Goal: Information Seeking & Learning: Learn about a topic

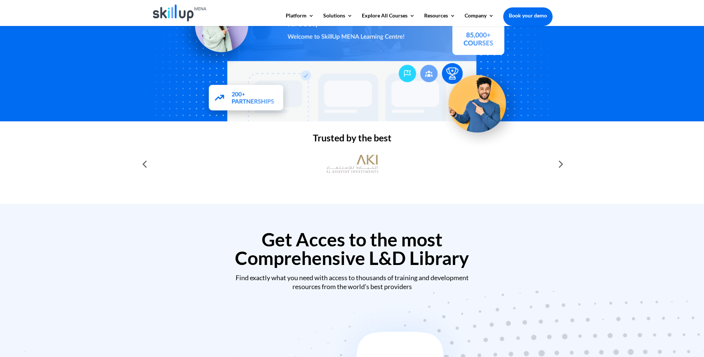
scroll to position [149, 0]
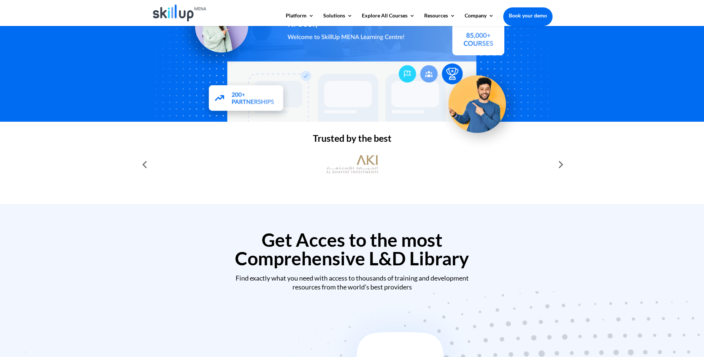
click at [561, 164] on div at bounding box center [560, 164] width 15 height 15
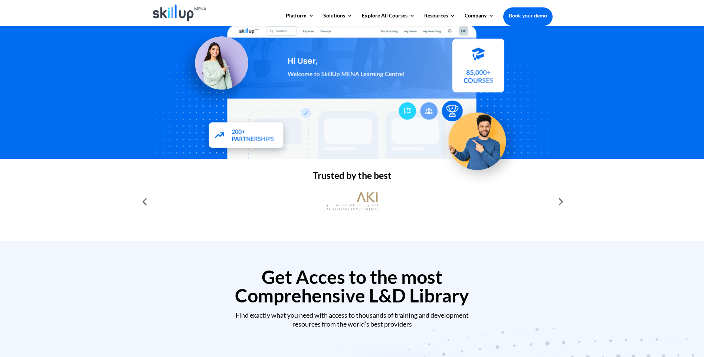
scroll to position [0, 0]
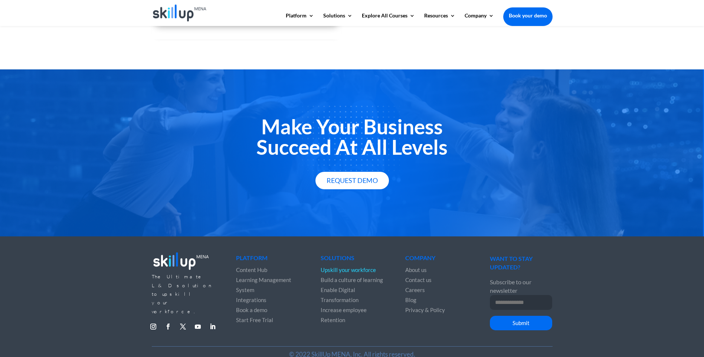
scroll to position [1205, 0]
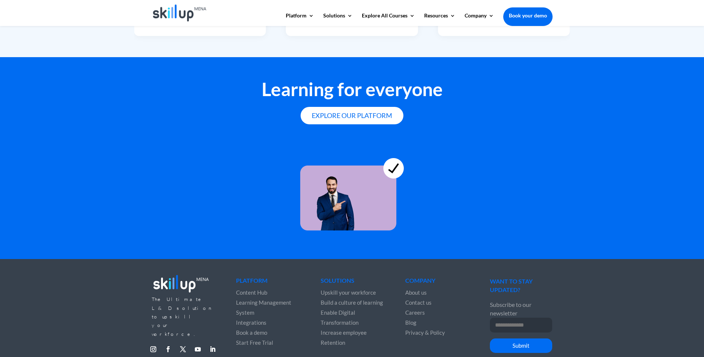
scroll to position [1999, 0]
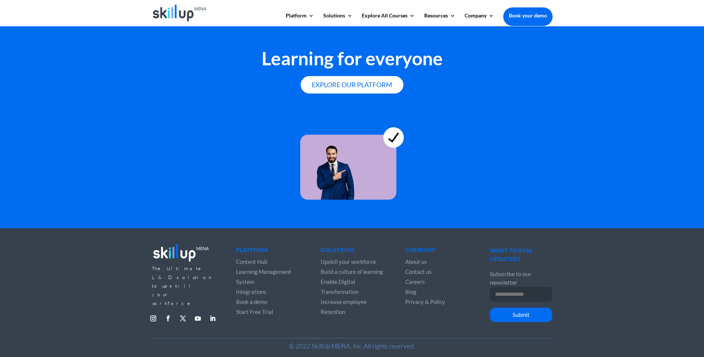
click at [336, 261] on span "Upskill your workforce" at bounding box center [348, 261] width 55 height 7
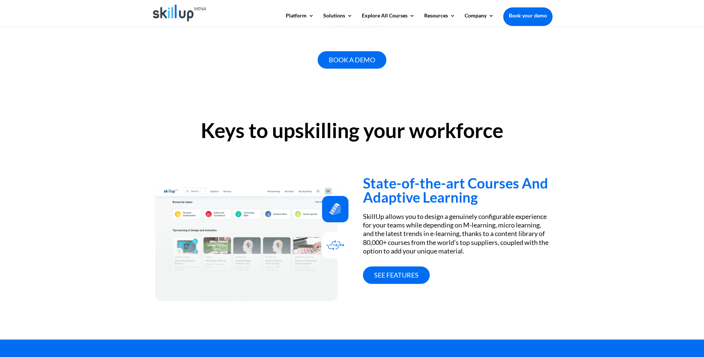
scroll to position [520, 0]
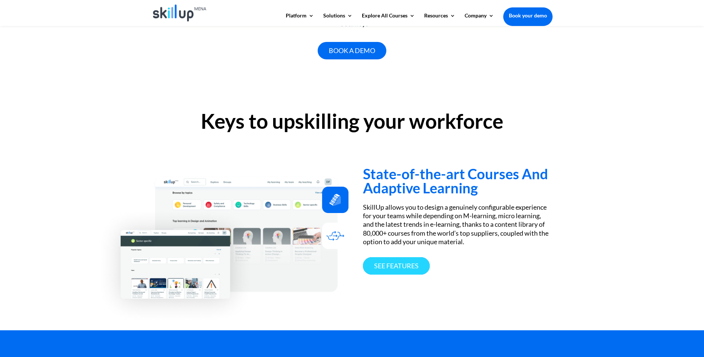
click at [390, 264] on link "See features" at bounding box center [396, 265] width 67 height 17
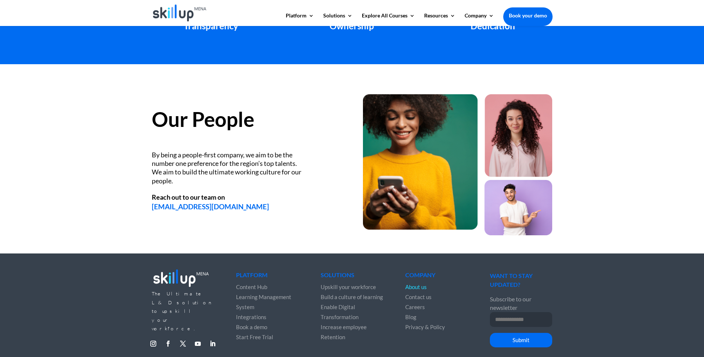
scroll to position [947, 0]
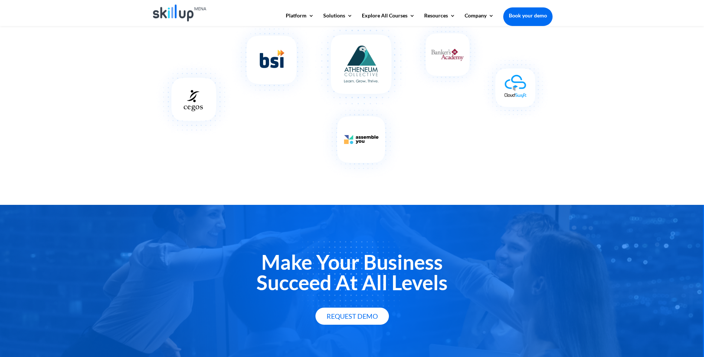
scroll to position [945, 0]
